Goal: Task Accomplishment & Management: Complete application form

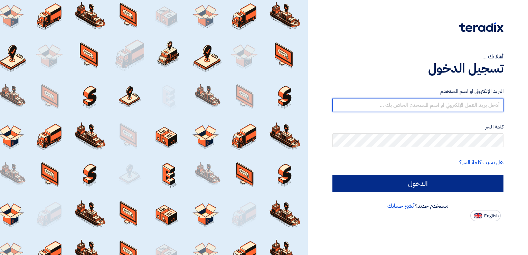
type input "[DOMAIN_NAME][EMAIL_ADDRESS][DOMAIN_NAME]"
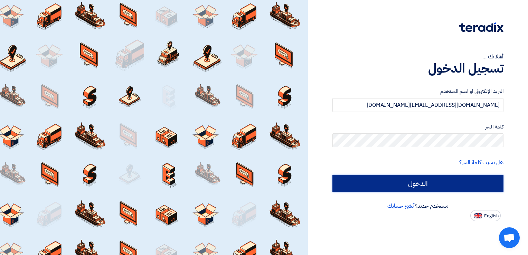
click at [419, 181] on input "الدخول" at bounding box center [417, 183] width 171 height 17
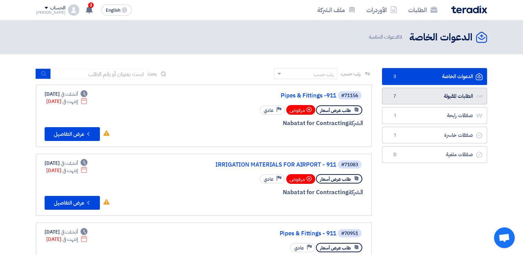
click at [459, 94] on link "الطلبات المقبولة الطلبات المقبولة 7" at bounding box center [434, 96] width 105 height 17
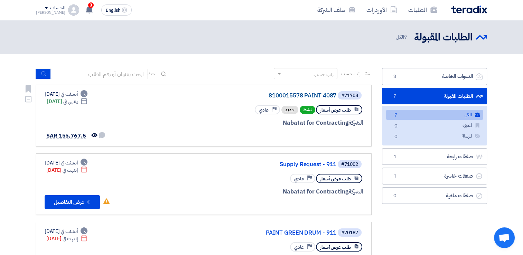
click at [316, 95] on link "8100015578 PAINT 4087" at bounding box center [267, 96] width 138 height 6
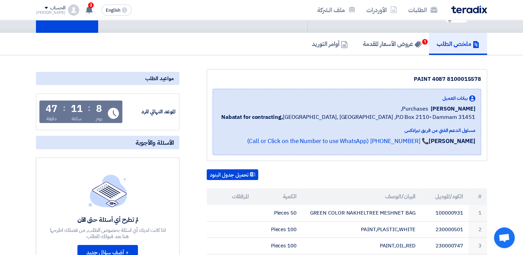
scroll to position [12, 0]
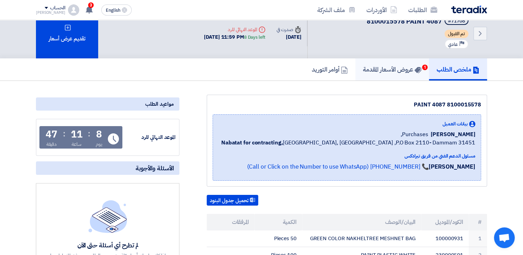
click at [396, 68] on h5 "عروض الأسعار المقدمة 1" at bounding box center [392, 69] width 58 height 8
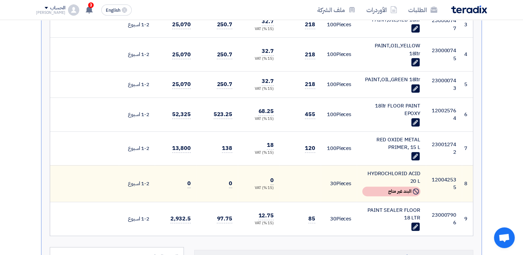
scroll to position [312, 0]
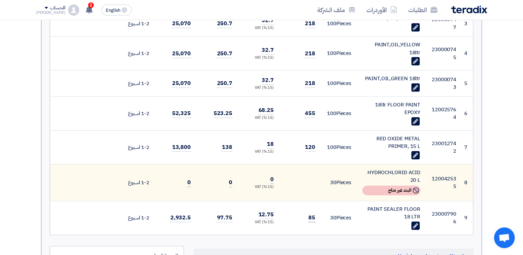
click at [310, 214] on span "85" at bounding box center [311, 218] width 7 height 9
click at [416, 223] on use at bounding box center [415, 225] width 5 height 5
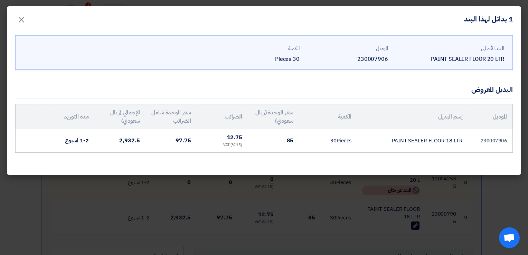
click at [294, 139] on td "85" at bounding box center [273, 140] width 51 height 23
click at [24, 21] on span "×" at bounding box center [21, 19] width 8 height 21
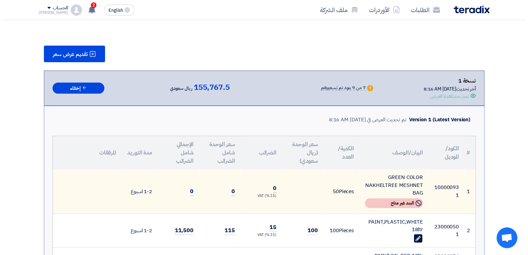
scroll to position [73, 0]
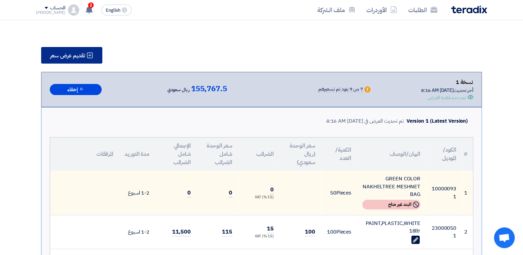
click at [87, 53] on use at bounding box center [90, 56] width 6 height 6
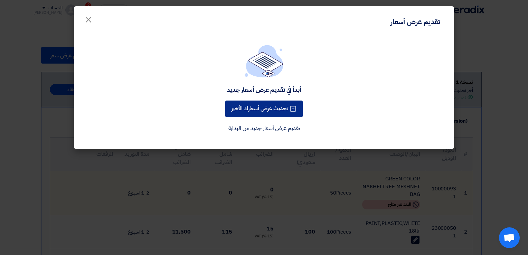
click at [273, 109] on button "تحديث عرض أسعارك الأخير" at bounding box center [263, 109] width 77 height 17
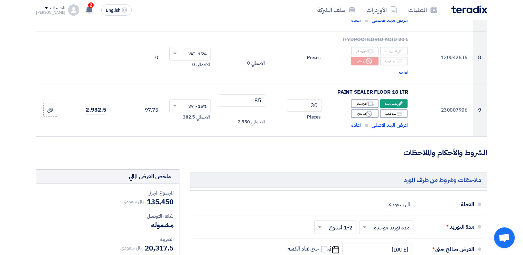
scroll to position [483, 0]
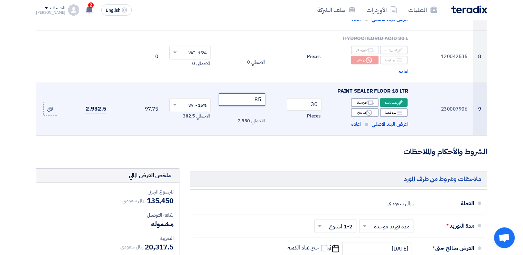
drag, startPoint x: 254, startPoint y: 102, endPoint x: 268, endPoint y: 102, distance: 13.8
click at [268, 102] on tr "9 230007906 PAINT SEALER FLOOR 18 LTR Edit تعديل البند Alternative Breakdown 30" at bounding box center [261, 109] width 450 height 53
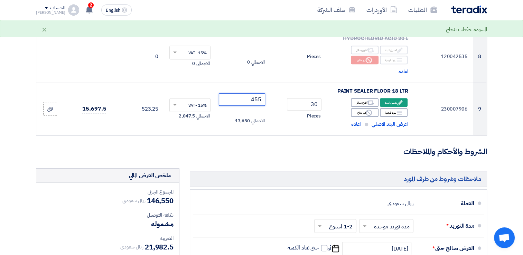
type input "455"
click at [509, 110] on section "تفاصيل الطلب # الكود/الموديل البيان/الوصف الكمية/العدد سعر الوحدة (SAR) الضرائب…" at bounding box center [261, 12] width 523 height 863
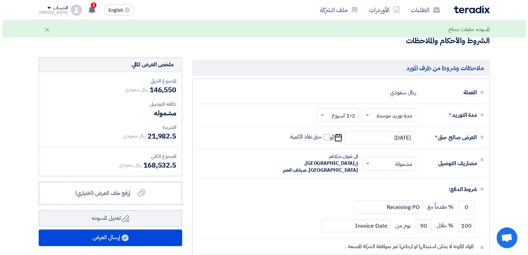
scroll to position [643, 0]
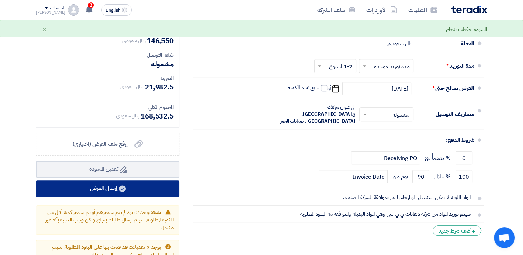
click at [110, 187] on button "إرسال العرض" at bounding box center [107, 188] width 143 height 17
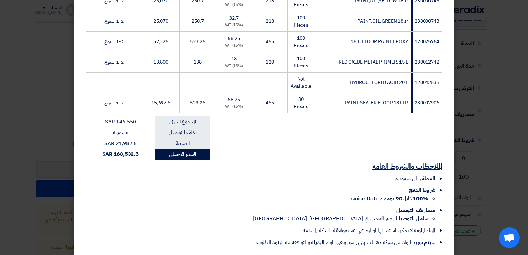
scroll to position [251, 0]
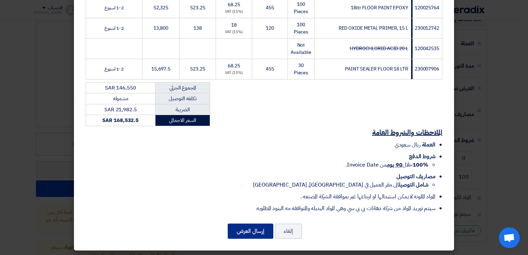
click at [248, 231] on button "إرسال العرض" at bounding box center [251, 231] width 46 height 15
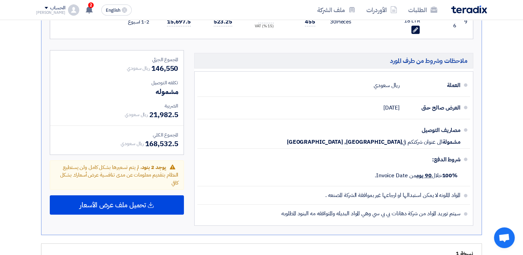
scroll to position [514, 0]
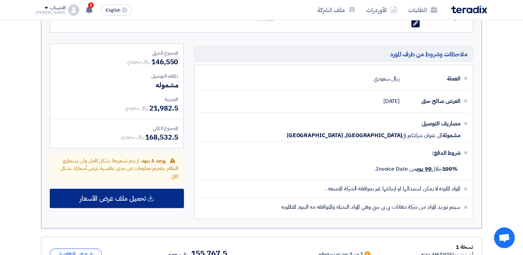
click at [126, 195] on span "تحميل ملف عرض الأسعار" at bounding box center [112, 198] width 66 height 6
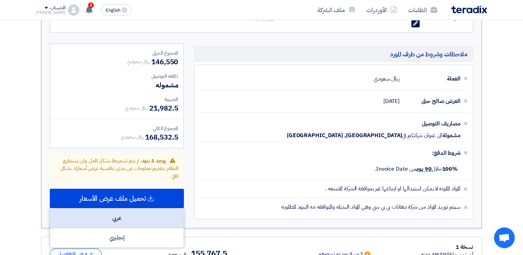
click at [119, 210] on div "عربي" at bounding box center [116, 218] width 133 height 20
